Goal: Find specific page/section: Find specific page/section

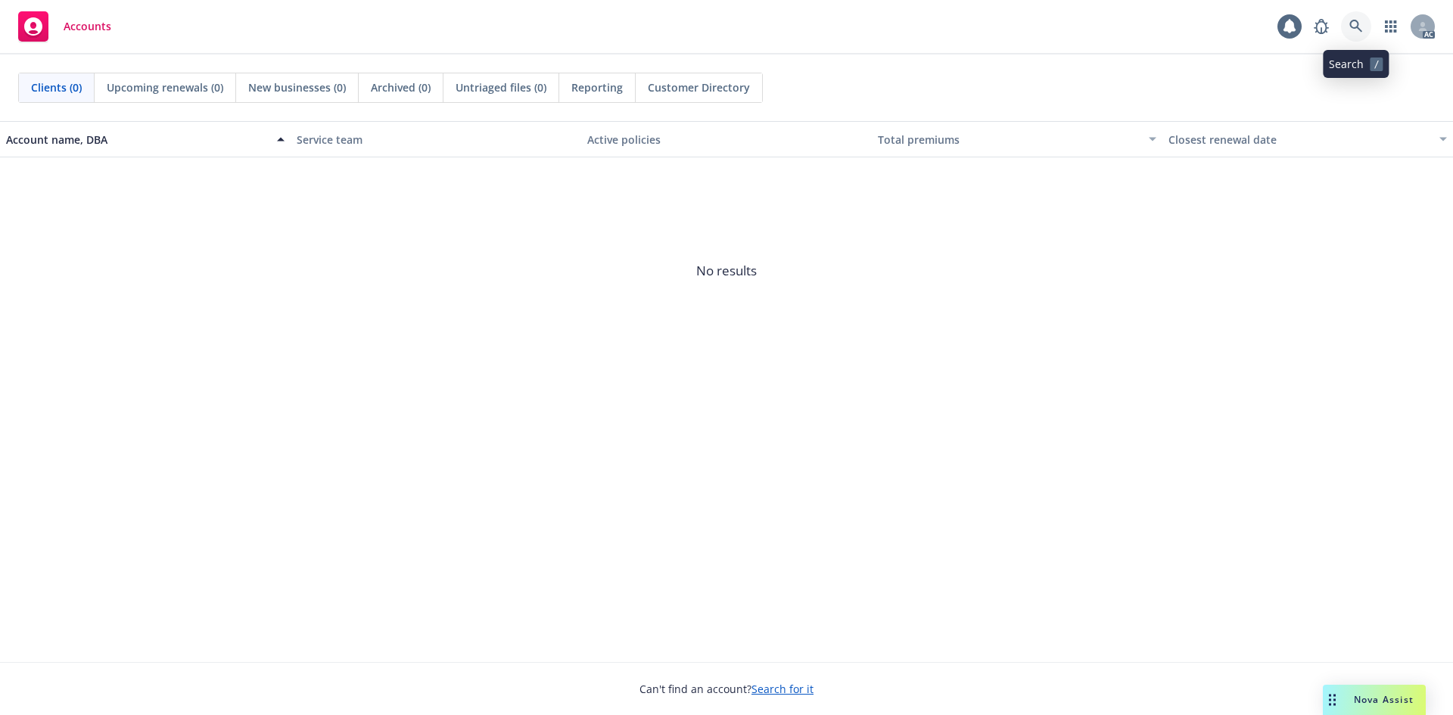
click at [1355, 32] on icon at bounding box center [1356, 27] width 14 height 14
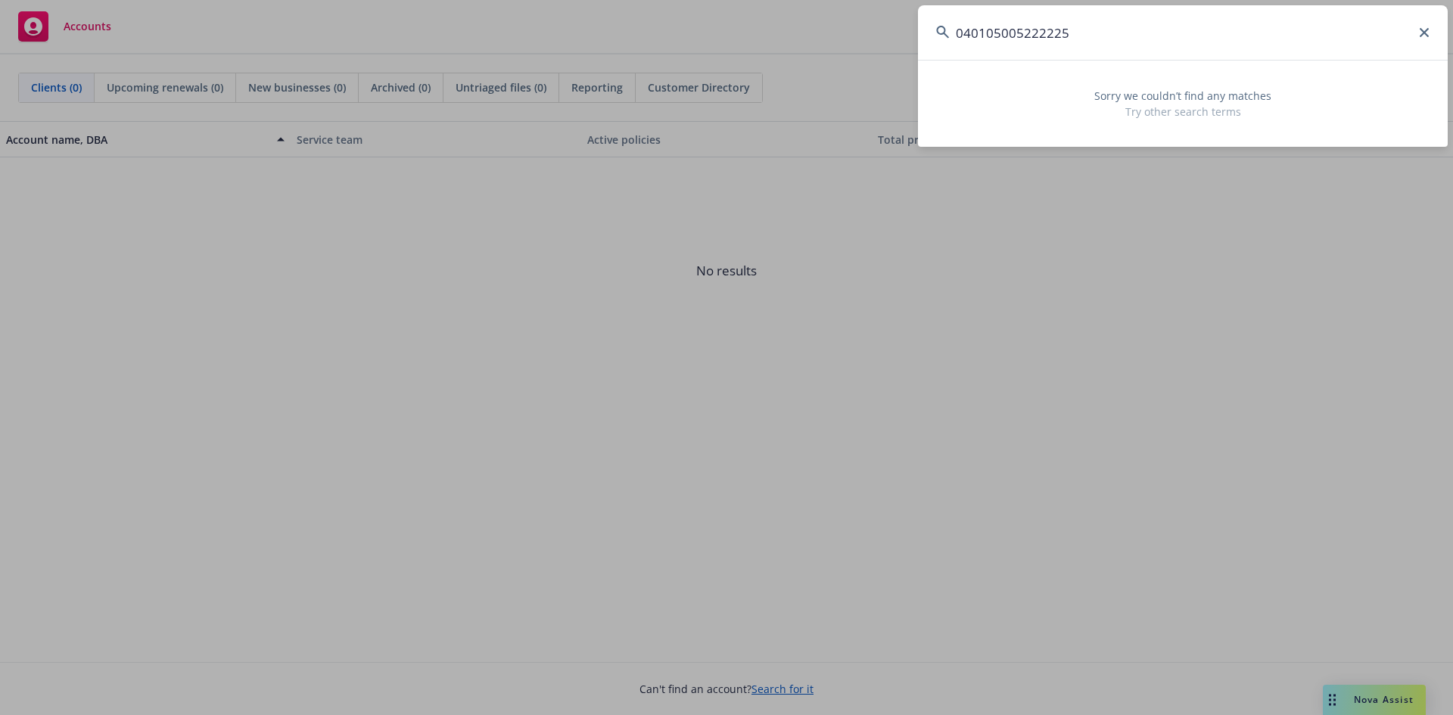
drag, startPoint x: 1064, startPoint y: 43, endPoint x: 779, endPoint y: 39, distance: 285.3
click at [779, 39] on div "040105005222225 Sorry we couldn’t find any matches Try other search terms" at bounding box center [726, 357] width 1453 height 715
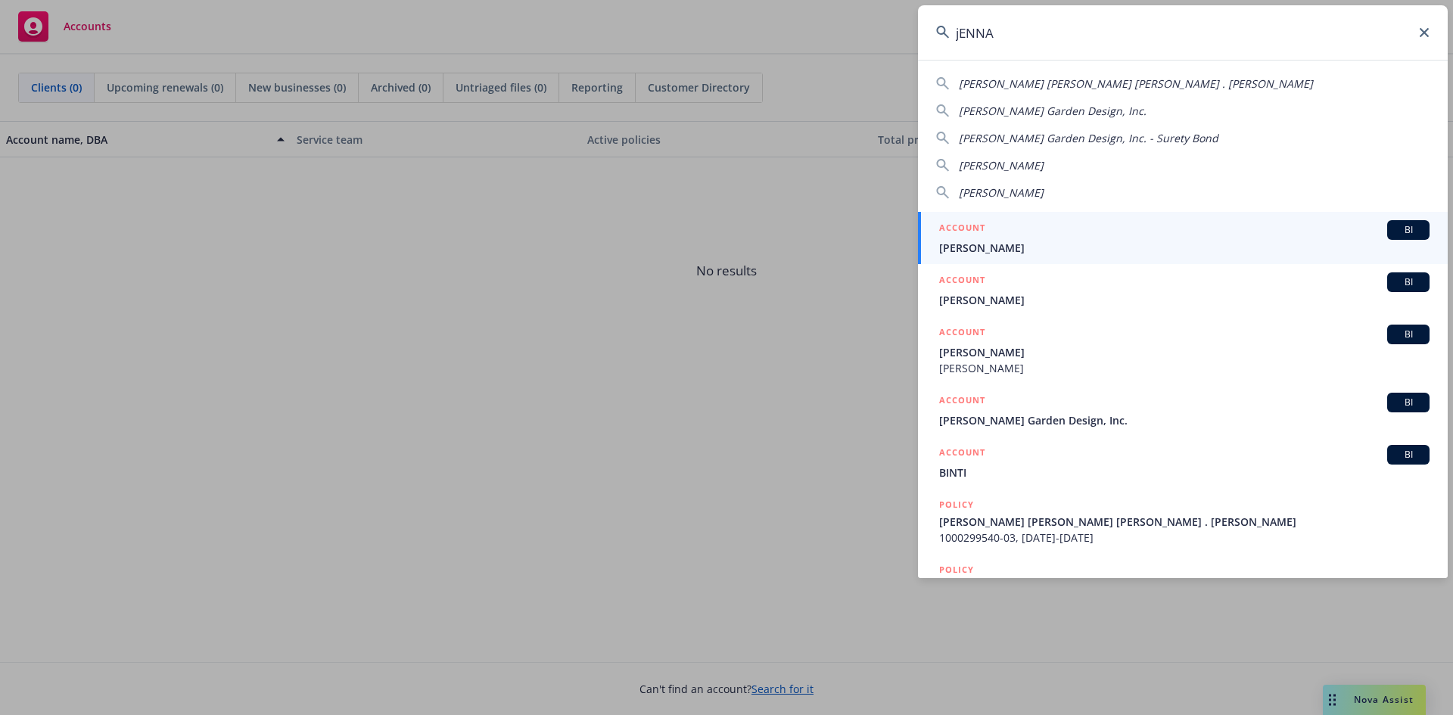
click at [1429, 37] on input "jENNA" at bounding box center [1183, 32] width 530 height 54
drag, startPoint x: 993, startPoint y: 33, endPoint x: 735, endPoint y: -5, distance: 259.9
click at [735, 0] on html "Accounts 1 AC Clients (0) Upcoming renewals (0) New businesses (0) Archived (0)…" at bounding box center [726, 357] width 1453 height 715
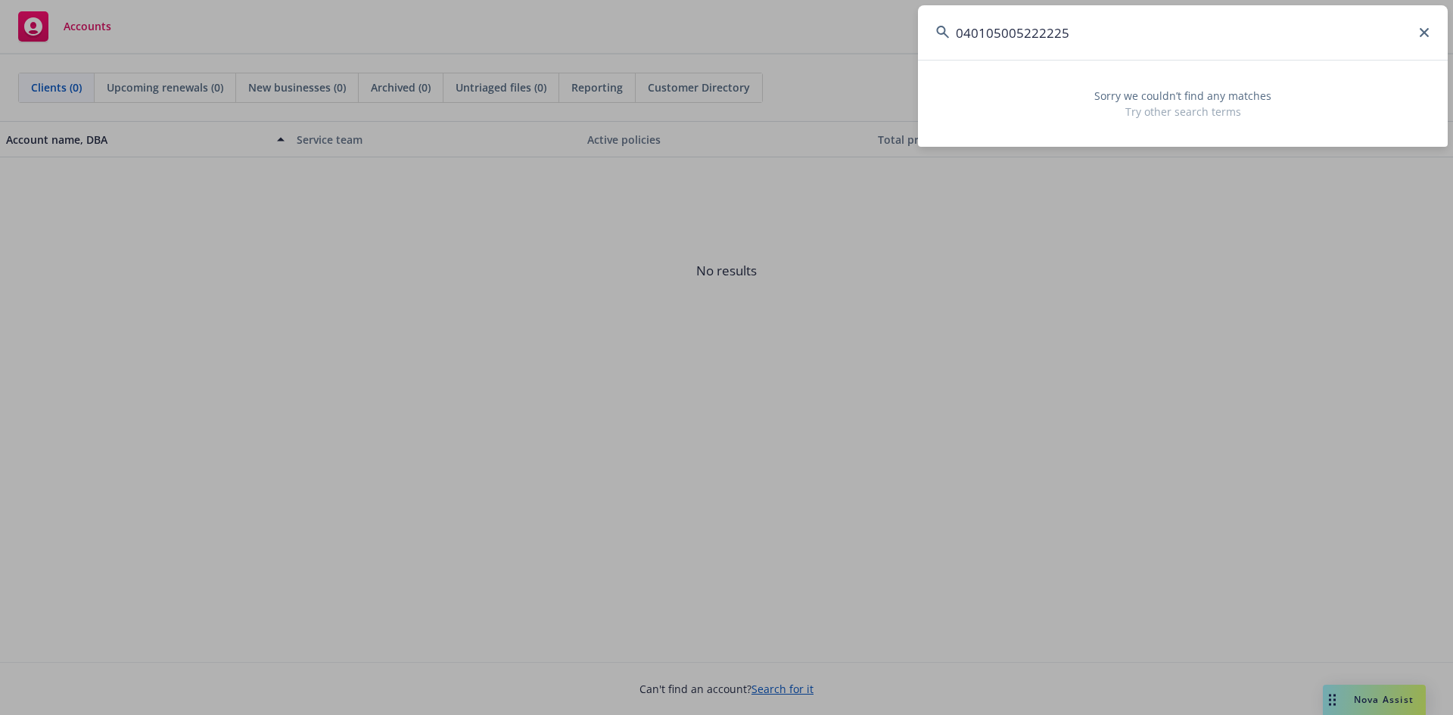
drag, startPoint x: 1108, startPoint y: 43, endPoint x: 376, endPoint y: 0, distance: 732.9
click at [529, 20] on div "040105005222225 Sorry we couldn’t find any matches Try other search terms" at bounding box center [726, 357] width 1453 height 715
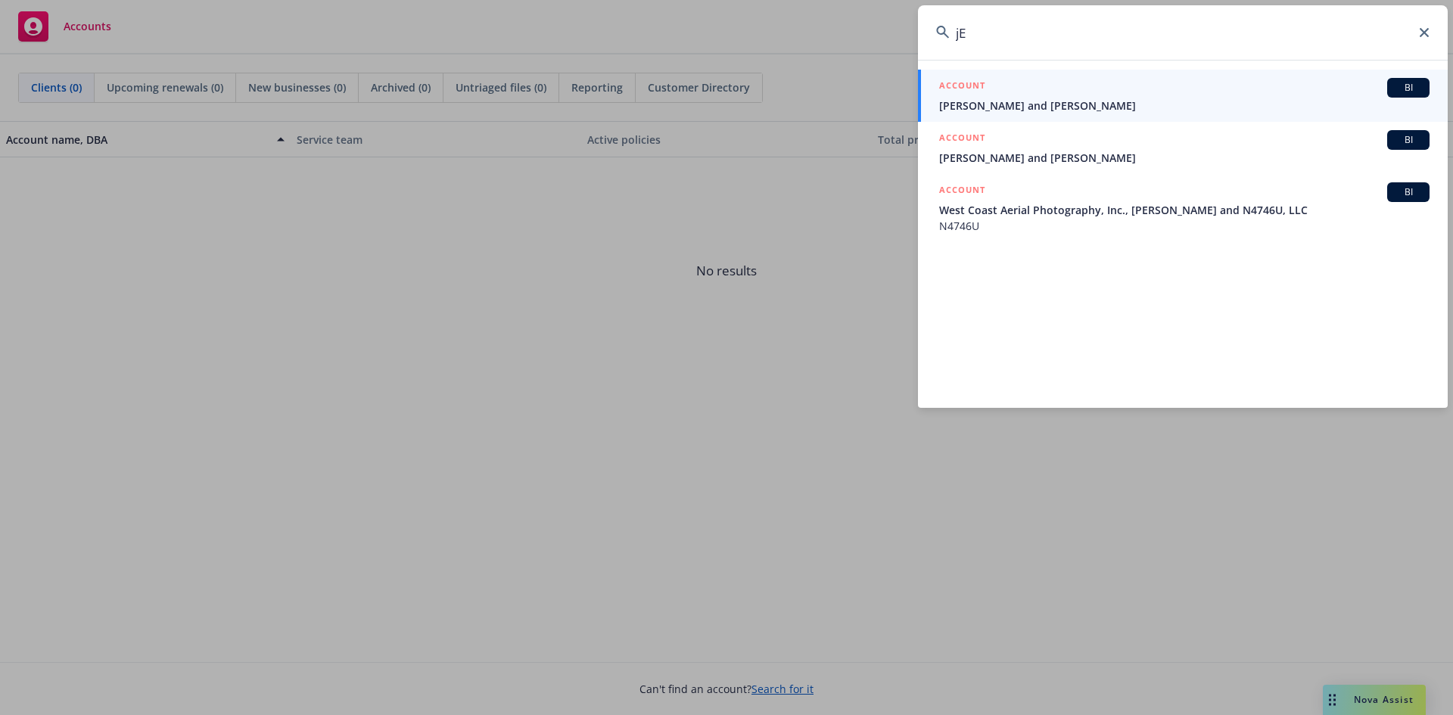
type input "j"
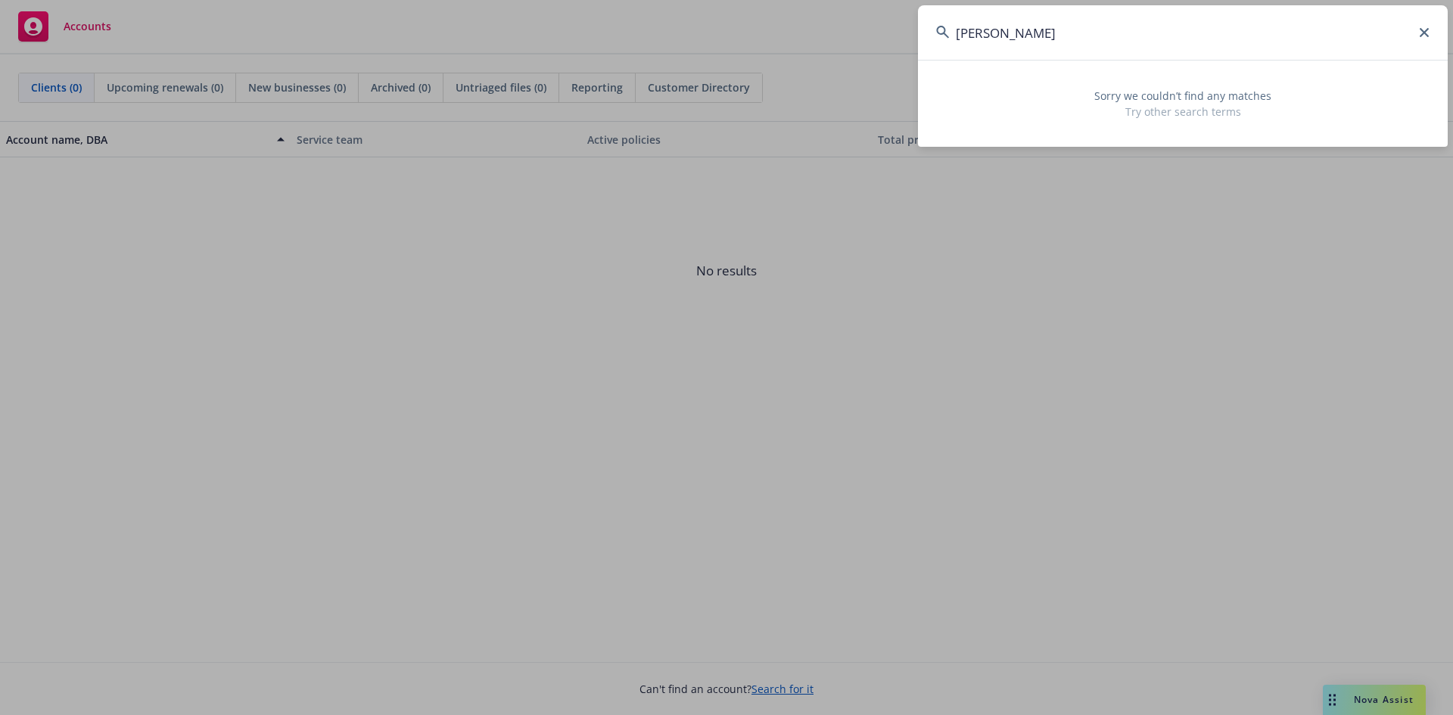
type input "[PERSON_NAME]"
drag, startPoint x: 1041, startPoint y: 34, endPoint x: 905, endPoint y: 23, distance: 136.6
click at [905, 23] on div "[PERSON_NAME] Sorry we couldn’t find any matches Try other search terms" at bounding box center [726, 357] width 1453 height 715
